Goal: Navigation & Orientation: Find specific page/section

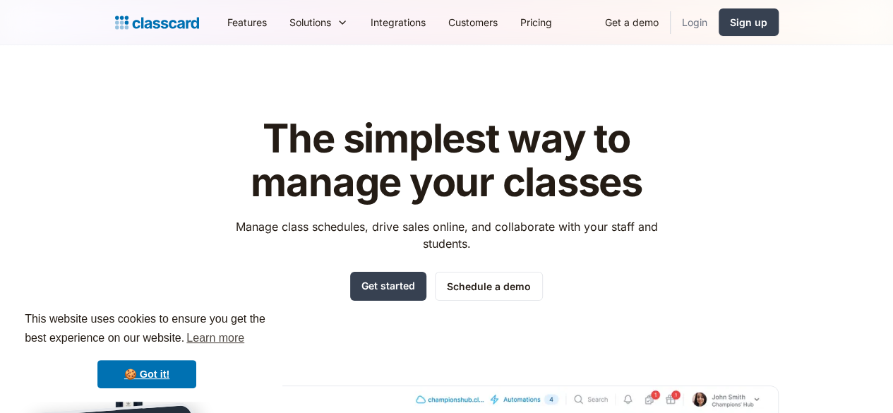
click at [719, 28] on link "Login" at bounding box center [695, 22] width 48 height 32
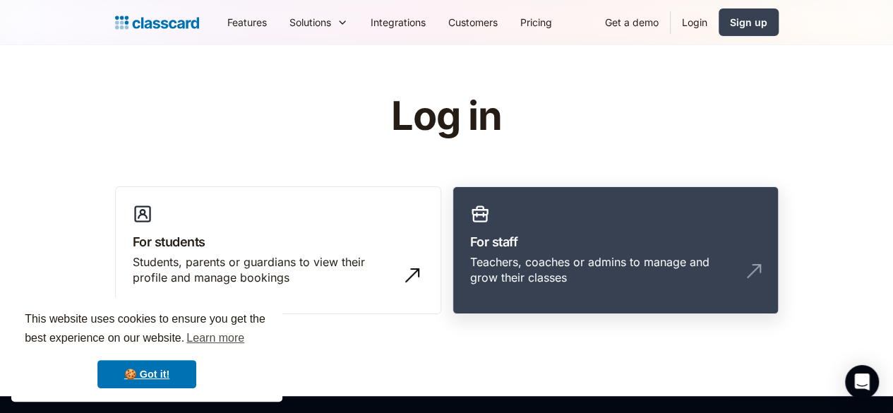
click at [500, 246] on h3 "For staff" at bounding box center [615, 241] width 291 height 19
